Goal: Entertainment & Leisure: Consume media (video, audio)

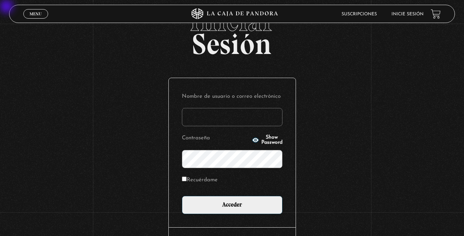
scroll to position [32, 0]
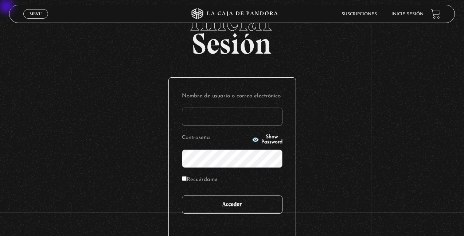
type input "[EMAIL_ADDRESS][DOMAIN_NAME]"
click at [241, 196] on input "Acceder" at bounding box center [232, 204] width 101 height 18
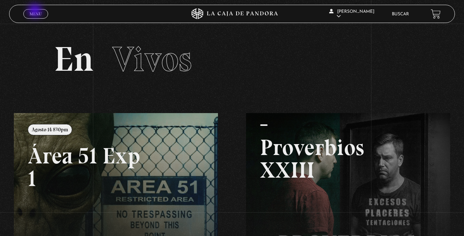
click at [36, 12] on span "Menu" at bounding box center [35, 14] width 12 height 4
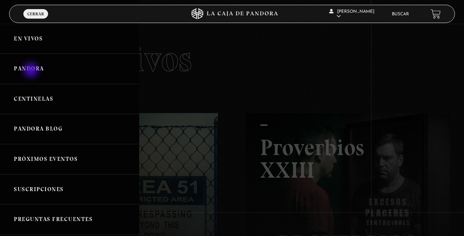
click at [32, 71] on link "Pandora" at bounding box center [69, 69] width 139 height 30
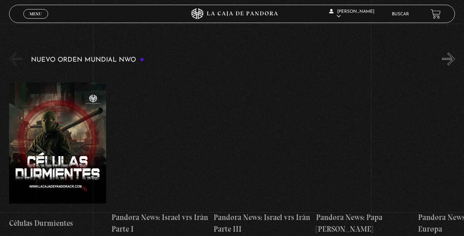
scroll to position [117, 0]
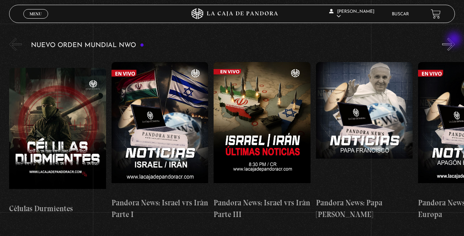
click at [454, 40] on button "»" at bounding box center [448, 44] width 13 height 13
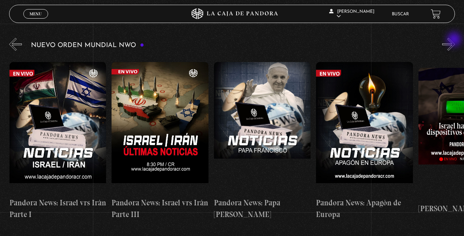
click at [454, 40] on button "»" at bounding box center [448, 44] width 13 height 13
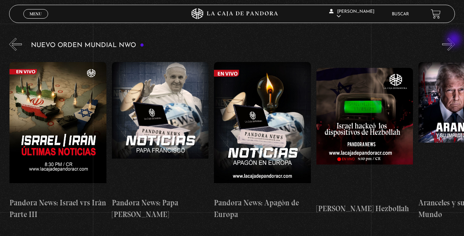
scroll to position [0, 204]
click at [454, 40] on button "»" at bounding box center [448, 44] width 13 height 13
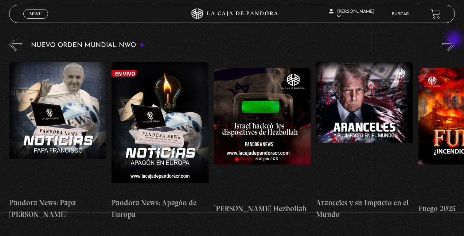
click at [454, 40] on button "»" at bounding box center [448, 44] width 13 height 13
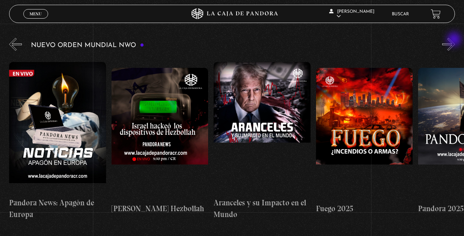
click at [454, 40] on button "»" at bounding box center [448, 44] width 13 height 13
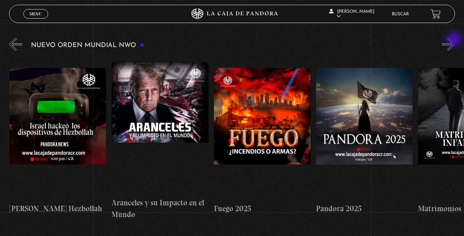
scroll to position [0, 511]
click at [454, 40] on button "»" at bounding box center [448, 44] width 13 height 13
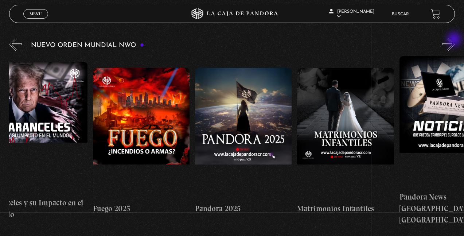
click at [454, 40] on button "»" at bounding box center [448, 44] width 13 height 13
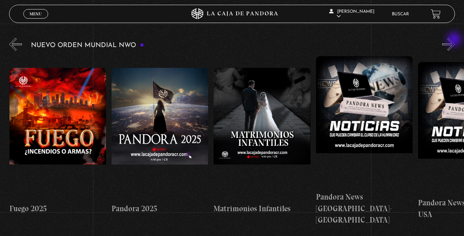
click at [454, 40] on button "»" at bounding box center [448, 44] width 13 height 13
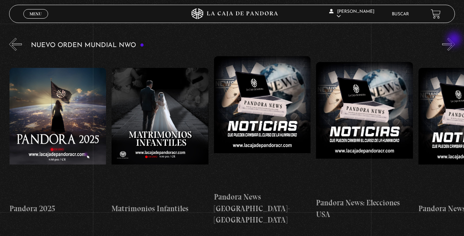
scroll to position [0, 817]
click at [454, 40] on button "»" at bounding box center [448, 44] width 13 height 13
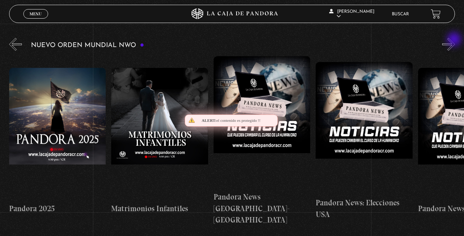
click at [454, 40] on button "»" at bounding box center [448, 44] width 13 height 13
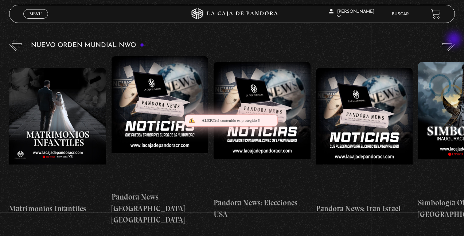
click at [454, 40] on button "»" at bounding box center [448, 44] width 13 height 13
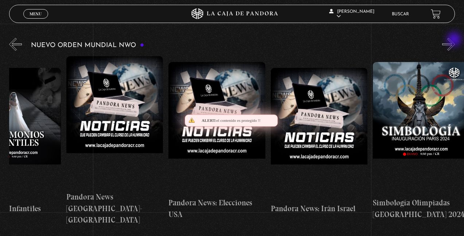
click at [454, 40] on button "»" at bounding box center [448, 44] width 13 height 13
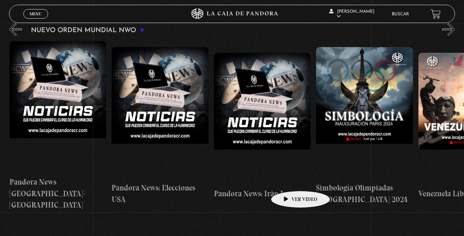
scroll to position [132, 0]
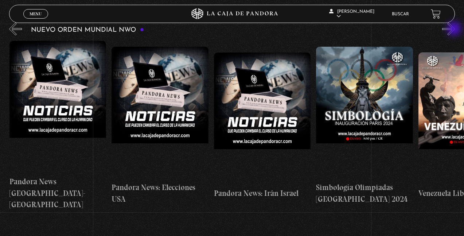
click at [454, 29] on button "»" at bounding box center [448, 29] width 13 height 13
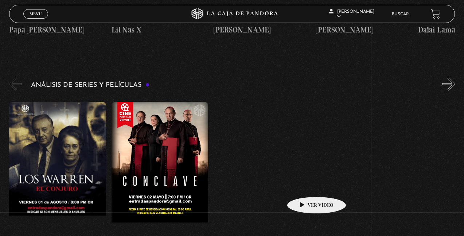
scroll to position [938, 0]
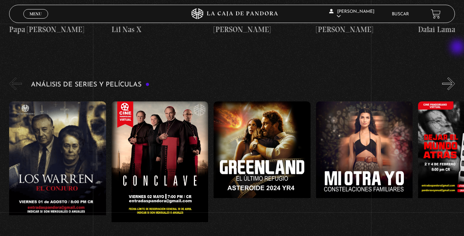
click at [454, 77] on button "»" at bounding box center [448, 83] width 13 height 13
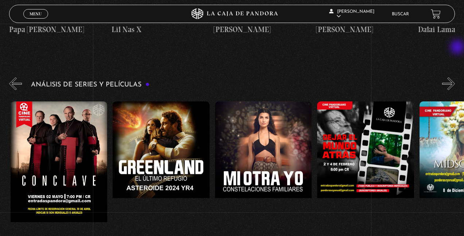
scroll to position [0, 102]
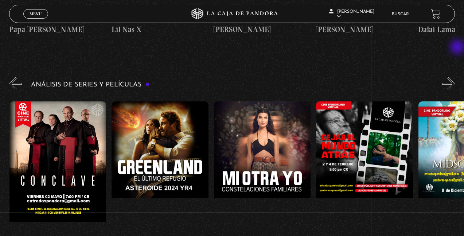
click at [454, 77] on button "»" at bounding box center [448, 83] width 13 height 13
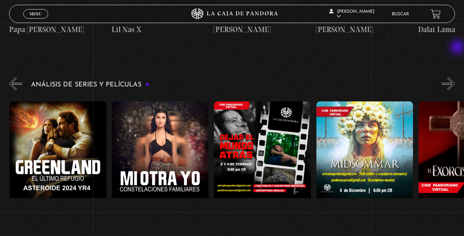
scroll to position [0, 204]
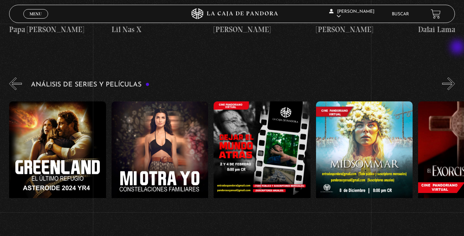
click at [454, 77] on button "»" at bounding box center [448, 83] width 13 height 13
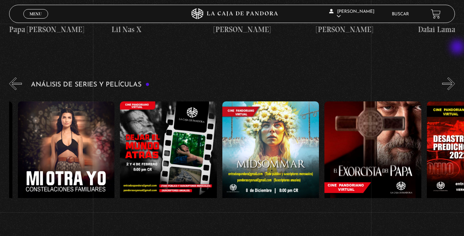
scroll to position [0, 306]
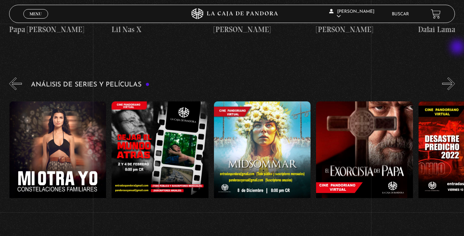
click at [454, 77] on button "»" at bounding box center [448, 83] width 13 height 13
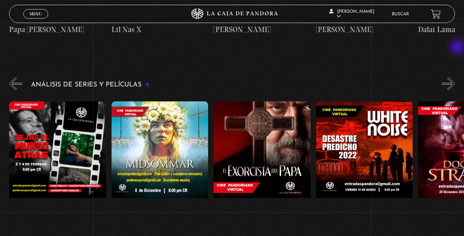
click at [454, 77] on button "»" at bounding box center [448, 83] width 13 height 13
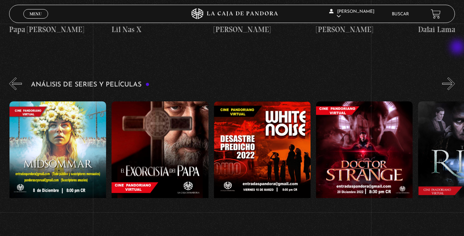
click at [454, 77] on button "»" at bounding box center [448, 83] width 13 height 13
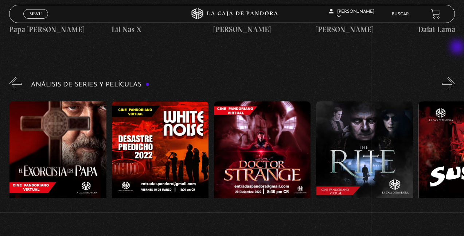
scroll to position [0, 613]
click at [454, 77] on button "»" at bounding box center [448, 83] width 13 height 13
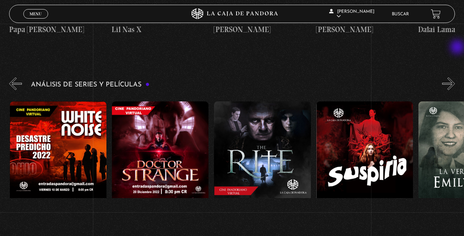
scroll to position [0, 715]
click at [454, 77] on button "»" at bounding box center [448, 83] width 13 height 13
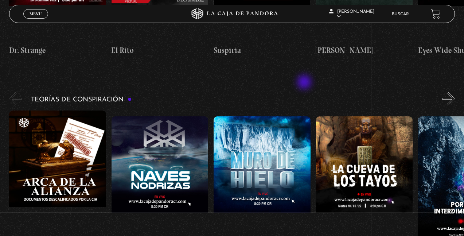
scroll to position [1130, 0]
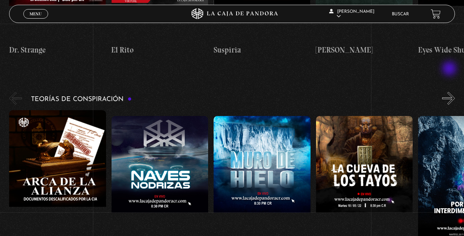
click at [450, 92] on button "»" at bounding box center [448, 98] width 13 height 13
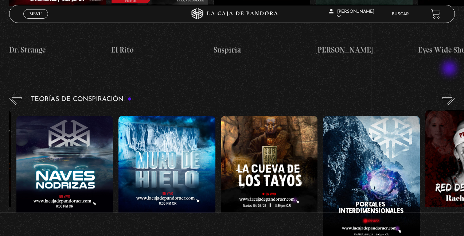
scroll to position [0, 102]
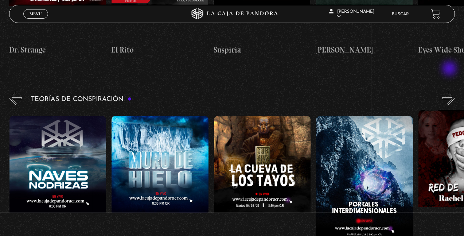
click at [450, 92] on button "»" at bounding box center [448, 98] width 13 height 13
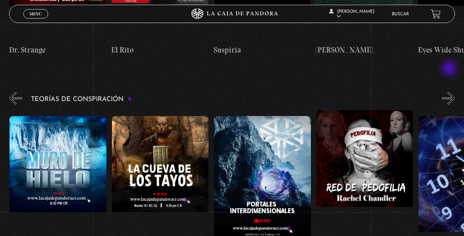
scroll to position [0, 204]
click at [454, 92] on button "»" at bounding box center [448, 98] width 13 height 13
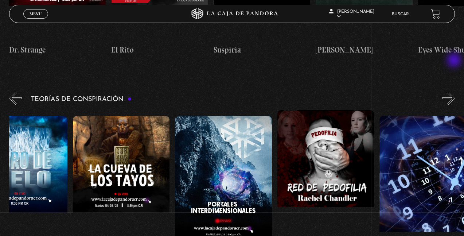
scroll to position [0, 255]
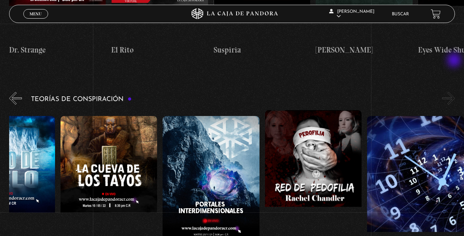
click at [454, 92] on button "»" at bounding box center [448, 98] width 13 height 13
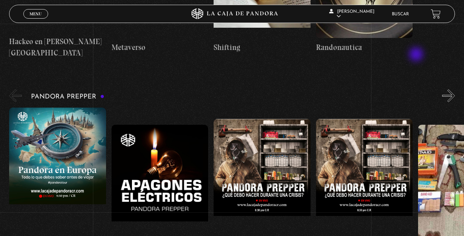
scroll to position [1545, 0]
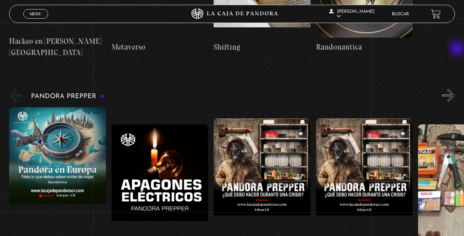
click at [454, 89] on button "»" at bounding box center [448, 95] width 13 height 13
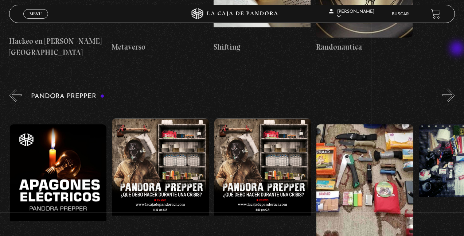
scroll to position [0, 102]
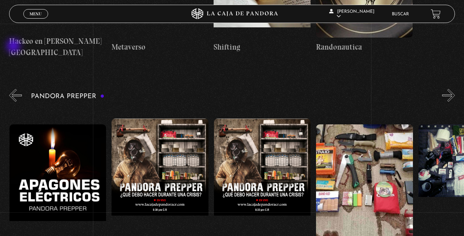
click at [14, 89] on button "«" at bounding box center [15, 95] width 13 height 13
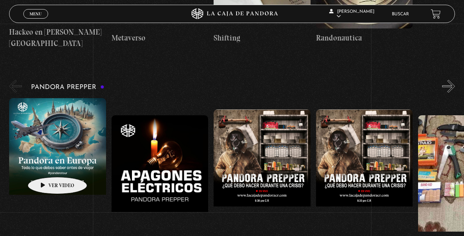
scroll to position [1554, 0]
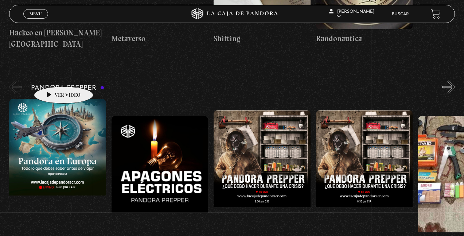
click at [52, 99] on figure at bounding box center [57, 164] width 97 height 131
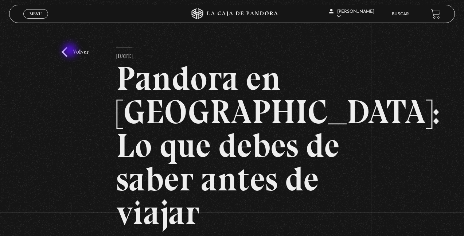
click at [71, 51] on link "Volver" at bounding box center [75, 52] width 27 height 10
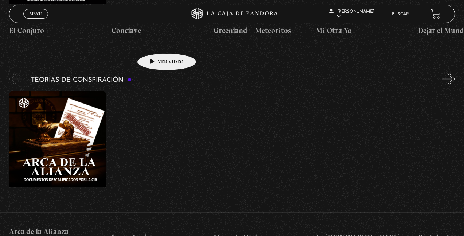
scroll to position [1149, 0]
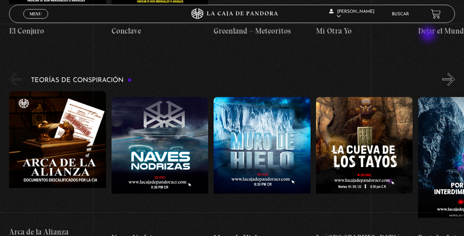
click at [454, 73] on button "»" at bounding box center [448, 79] width 13 height 13
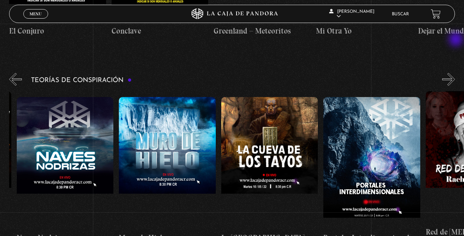
scroll to position [0, 102]
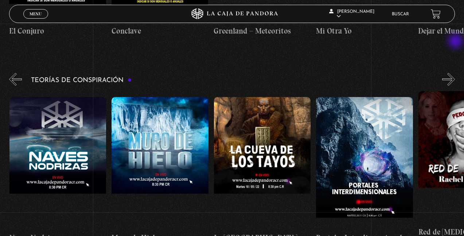
click at [454, 73] on button "»" at bounding box center [448, 79] width 13 height 13
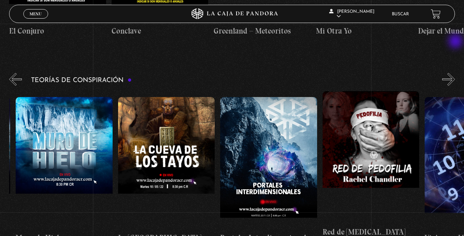
click at [454, 73] on button "»" at bounding box center [448, 79] width 13 height 13
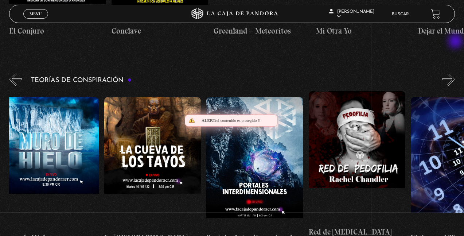
click at [454, 73] on button "»" at bounding box center [448, 79] width 13 height 13
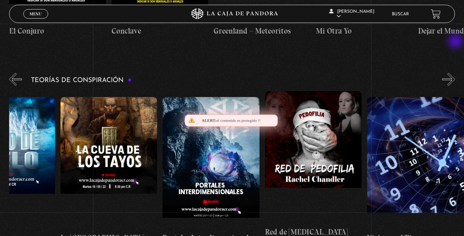
scroll to position [0, 255]
click at [454, 73] on button "»" at bounding box center [448, 79] width 13 height 13
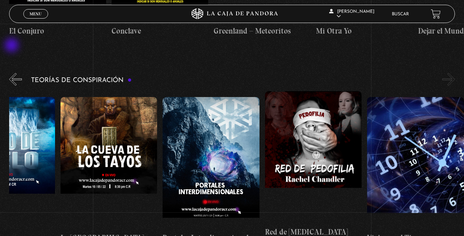
click at [12, 73] on button "«" at bounding box center [15, 79] width 13 height 13
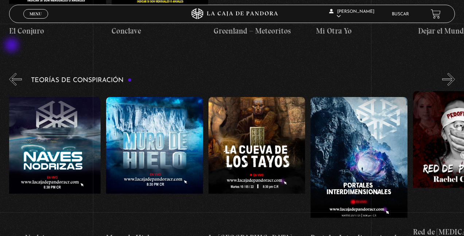
click at [12, 73] on button "«" at bounding box center [15, 79] width 13 height 13
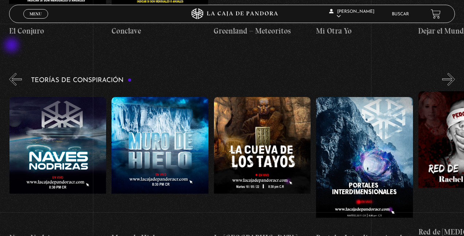
click at [12, 73] on button "«" at bounding box center [15, 79] width 13 height 13
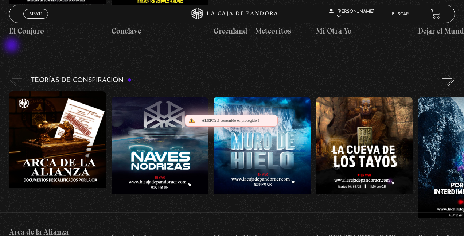
scroll to position [0, 0]
click at [156, 114] on figure at bounding box center [159, 162] width 97 height 131
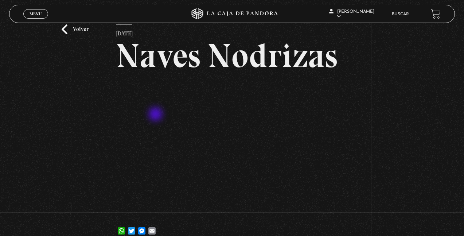
scroll to position [23, 0]
